Goal: Browse casually

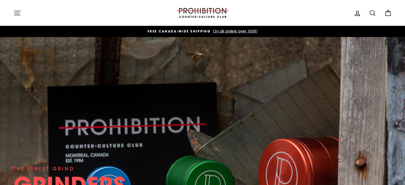
click at [18, 11] on icon "button" at bounding box center [17, 12] width 7 height 7
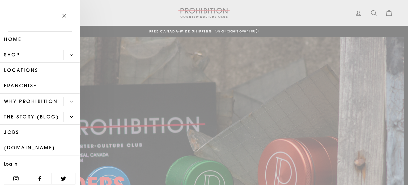
click at [68, 53] on button "Primary" at bounding box center [72, 54] width 16 height 9
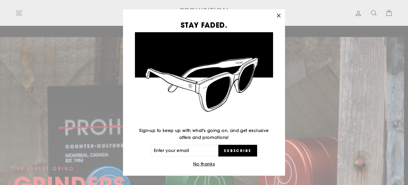
click at [280, 15] on icon "button" at bounding box center [278, 15] width 7 height 7
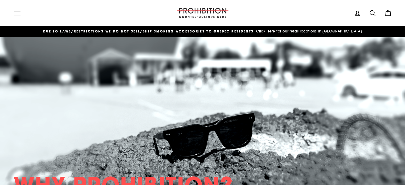
click at [17, 12] on icon "button" at bounding box center [17, 12] width 7 height 7
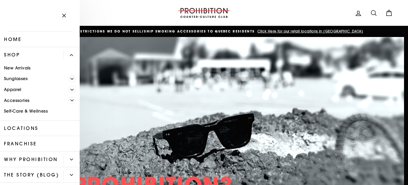
click at [70, 100] on icon "Primary" at bounding box center [71, 100] width 3 height 3
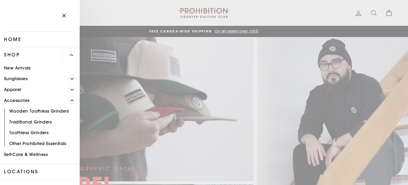
click at [35, 151] on link "Self-Care & Wellness" at bounding box center [40, 154] width 80 height 11
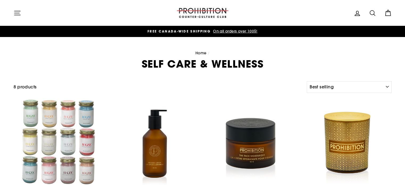
select select "best-selling"
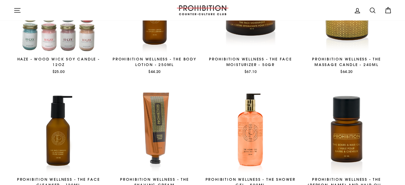
scroll to position [249, 0]
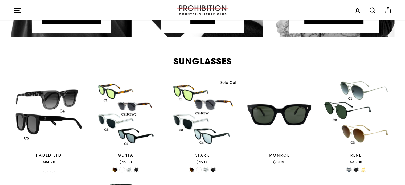
scroll to position [426, 0]
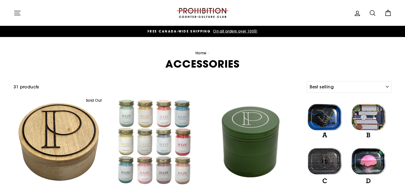
select select "best-selling"
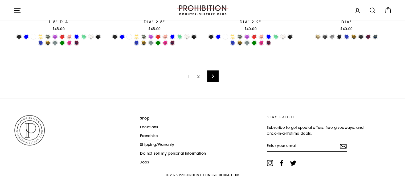
scroll to position [953, 0]
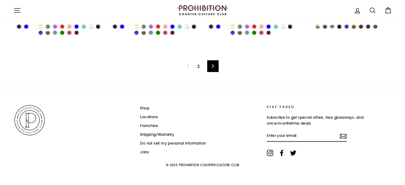
click at [199, 69] on link "2" at bounding box center [198, 66] width 9 height 9
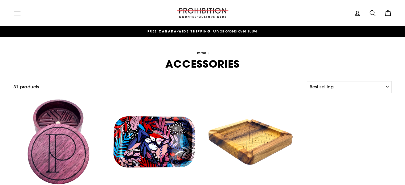
select select "best-selling"
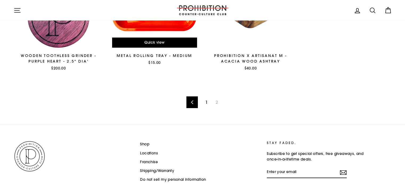
scroll to position [173, 0]
